Goal: Task Accomplishment & Management: Manage account settings

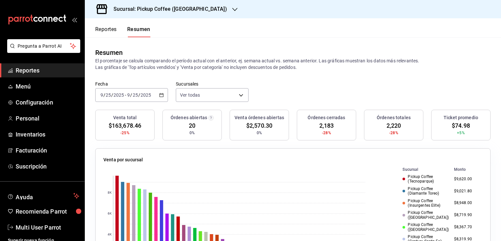
scroll to position [130, 0]
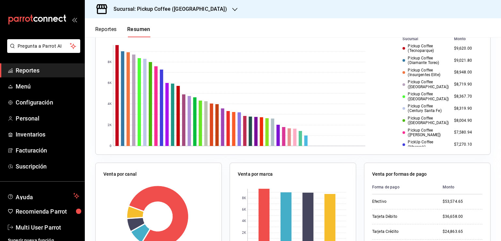
click at [201, 7] on div "Sucursal: Pickup Coffee ([GEOGRAPHIC_DATA])" at bounding box center [165, 9] width 150 height 18
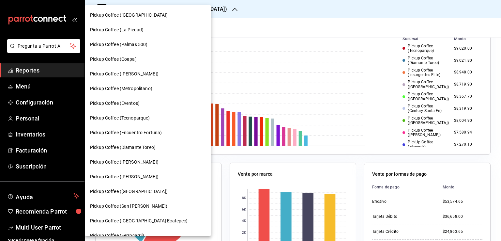
click at [237, 25] on div at bounding box center [250, 120] width 501 height 241
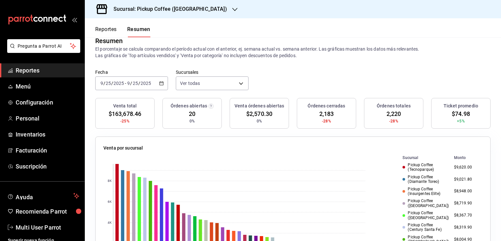
scroll to position [11, 0]
click at [155, 80] on div "[DATE] [DATE] - [DATE] [DATE]" at bounding box center [131, 84] width 73 height 14
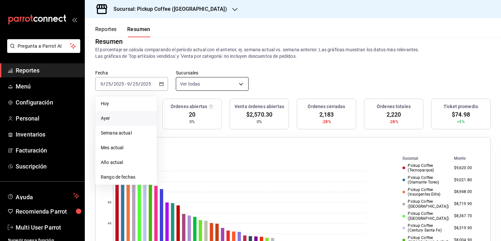
click at [214, 81] on body "Pregunta a Parrot AI Reportes Menú Configuración Personal Inventarios Facturaci…" at bounding box center [250, 120] width 501 height 241
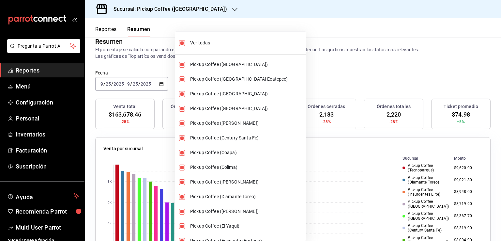
click at [311, 52] on div at bounding box center [250, 120] width 501 height 241
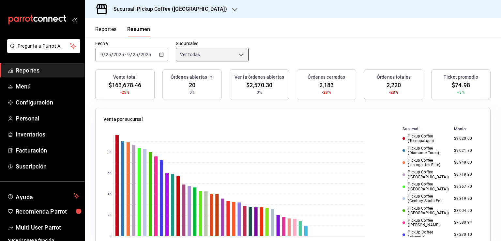
scroll to position [44, 0]
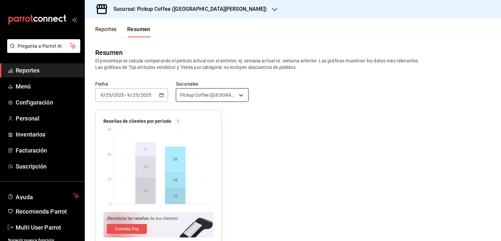
click at [238, 92] on body "Pregunta a Parrot AI Reportes Menú Configuración Personal Inventarios Facturaci…" at bounding box center [250, 120] width 501 height 241
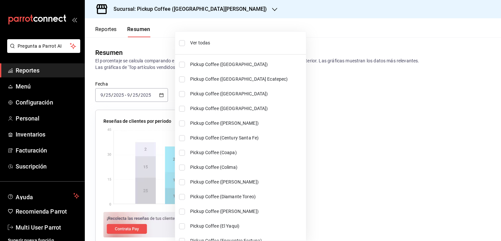
click at [196, 43] on span "Ver todas" at bounding box center [246, 42] width 113 height 7
type input "[object Object],[object Object],[object Object],[object Object],[object Object]…"
checkbox input "true"
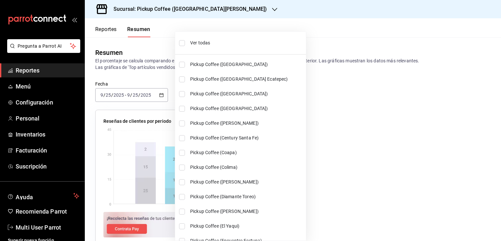
checkbox input "true"
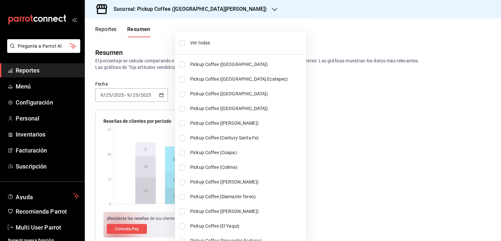
checkbox input "true"
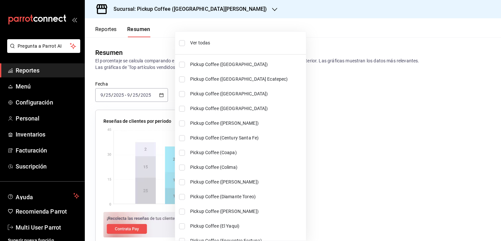
checkbox input "true"
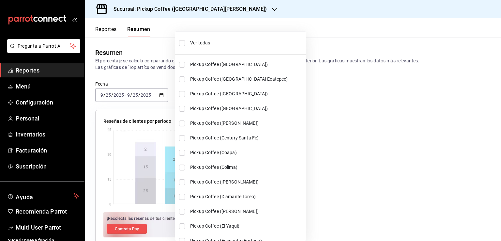
checkbox input "true"
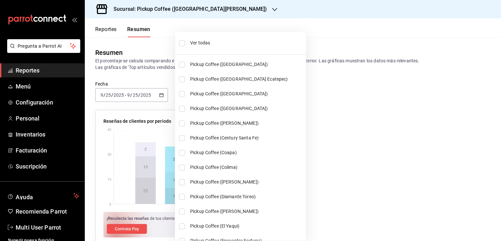
checkbox input "true"
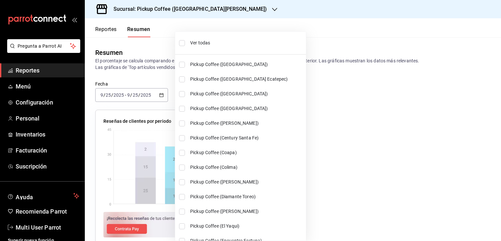
checkbox input "true"
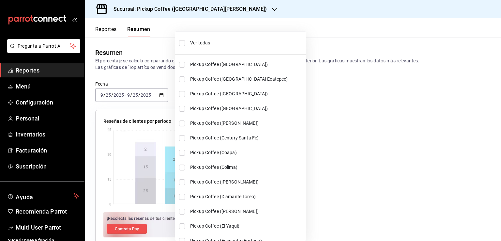
checkbox input "true"
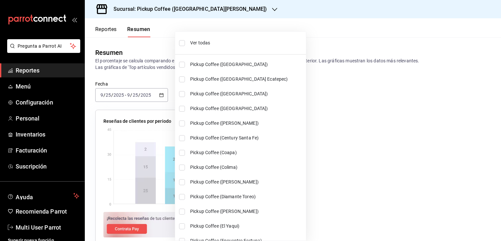
checkbox input "true"
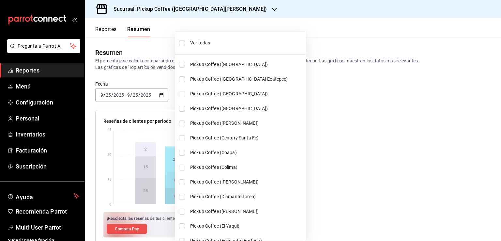
checkbox input "true"
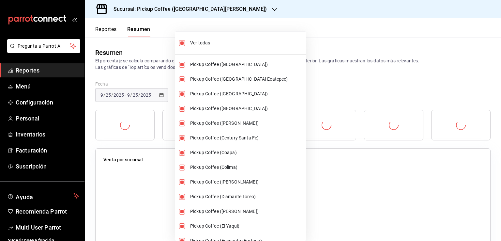
click at [304, 37] on div at bounding box center [250, 120] width 501 height 241
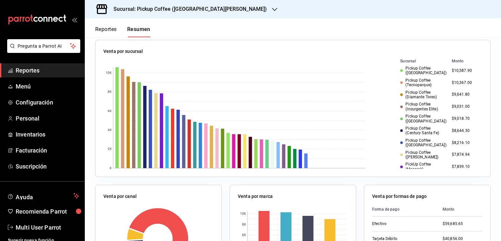
scroll to position [119, 0]
